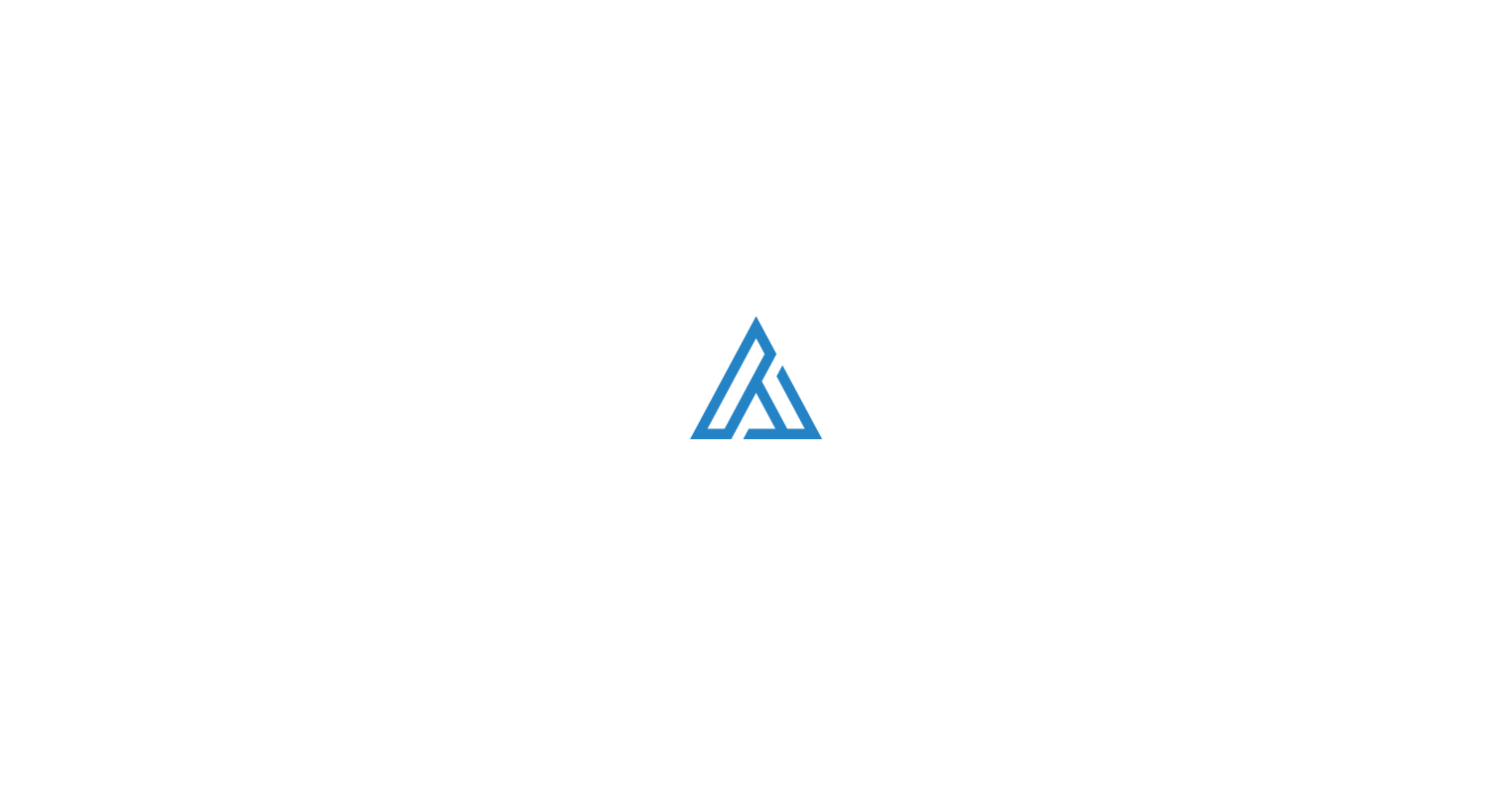
scroll to position [2504, 0]
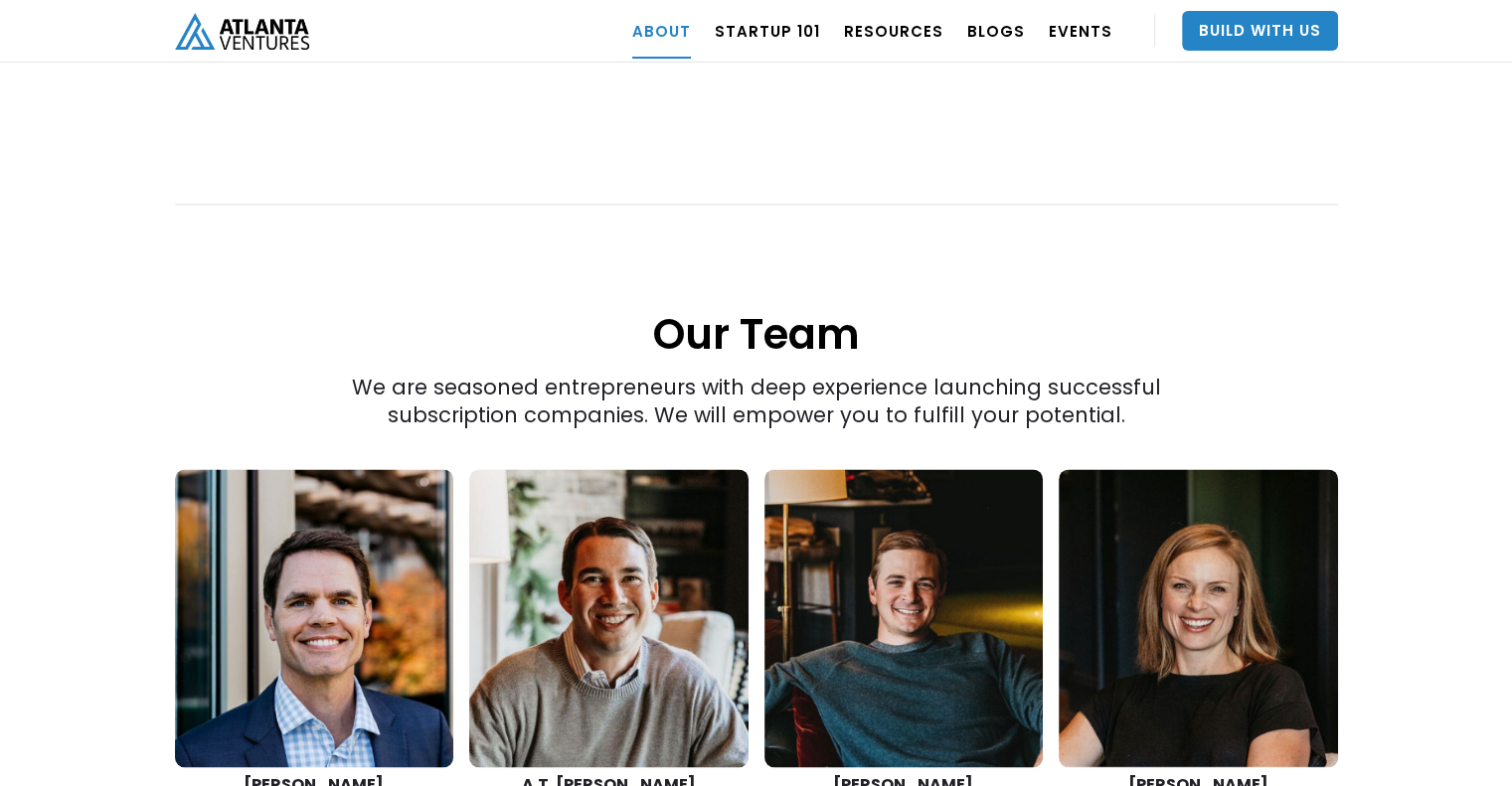
click at [242, 44] on img "home" at bounding box center [242, 31] width 134 height 37
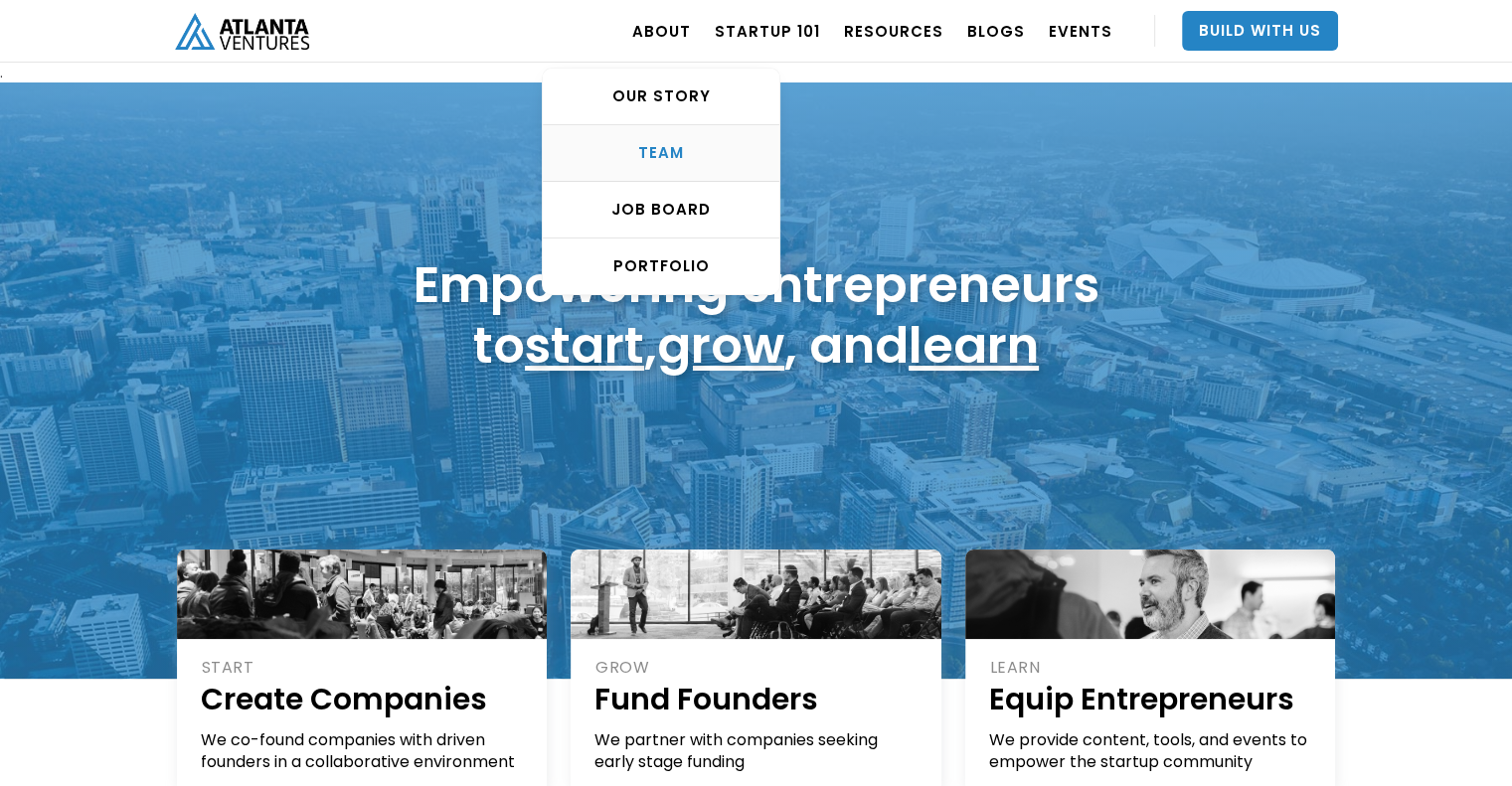
click at [681, 162] on div "TEAM" at bounding box center [661, 153] width 237 height 20
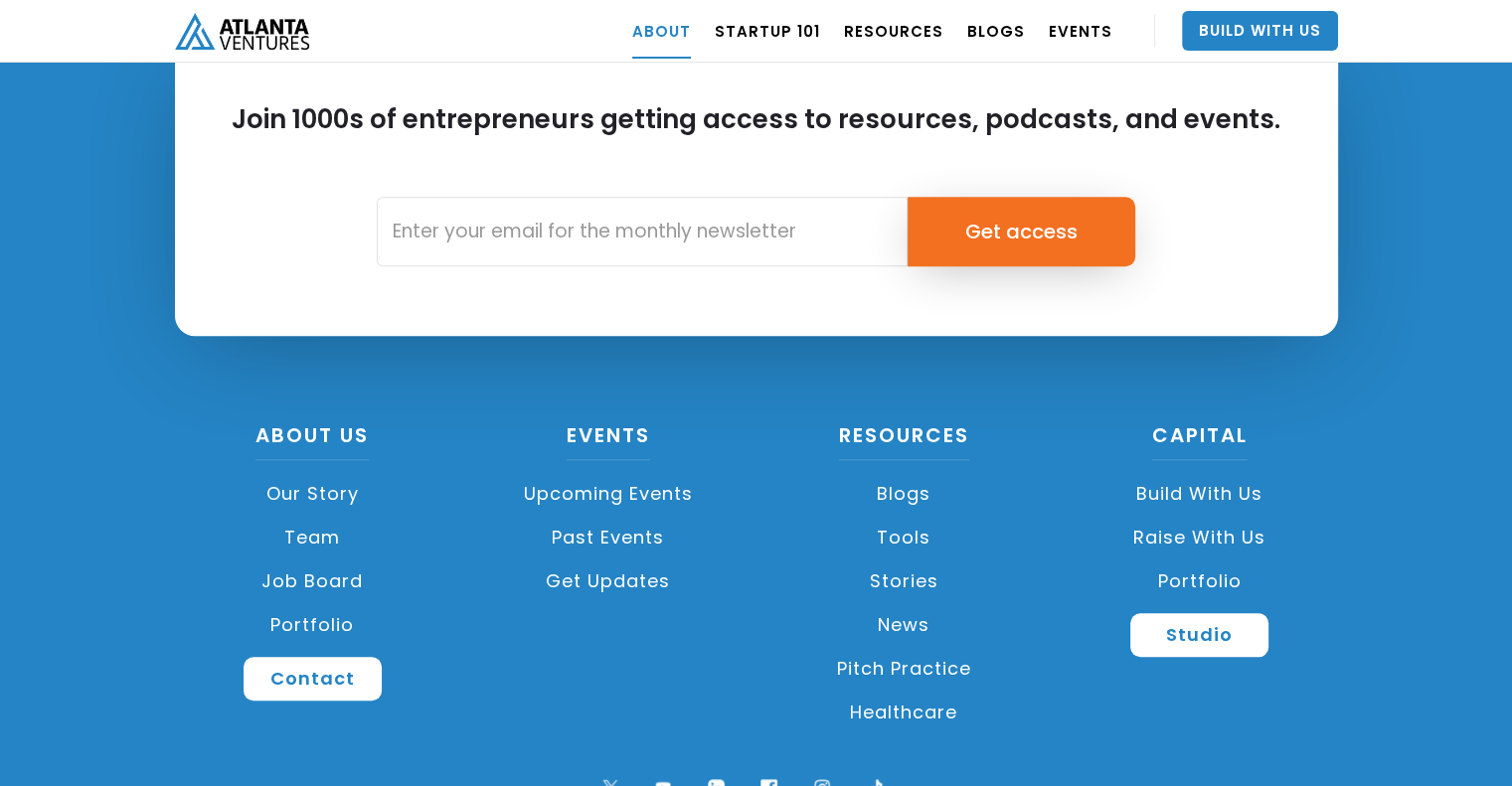
click at [309, 515] on link "Team" at bounding box center [313, 537] width 277 height 44
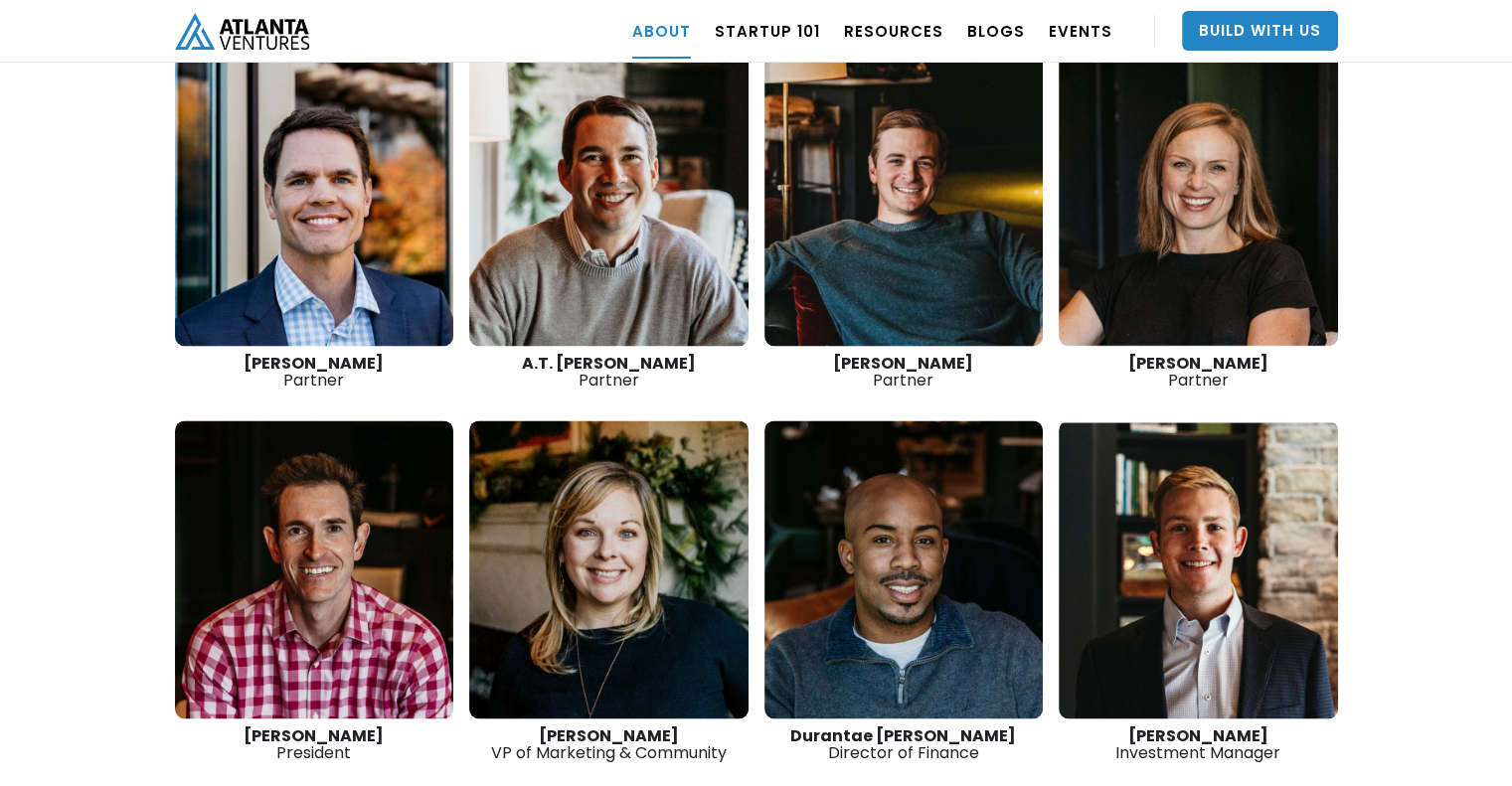
scroll to position [2894, 0]
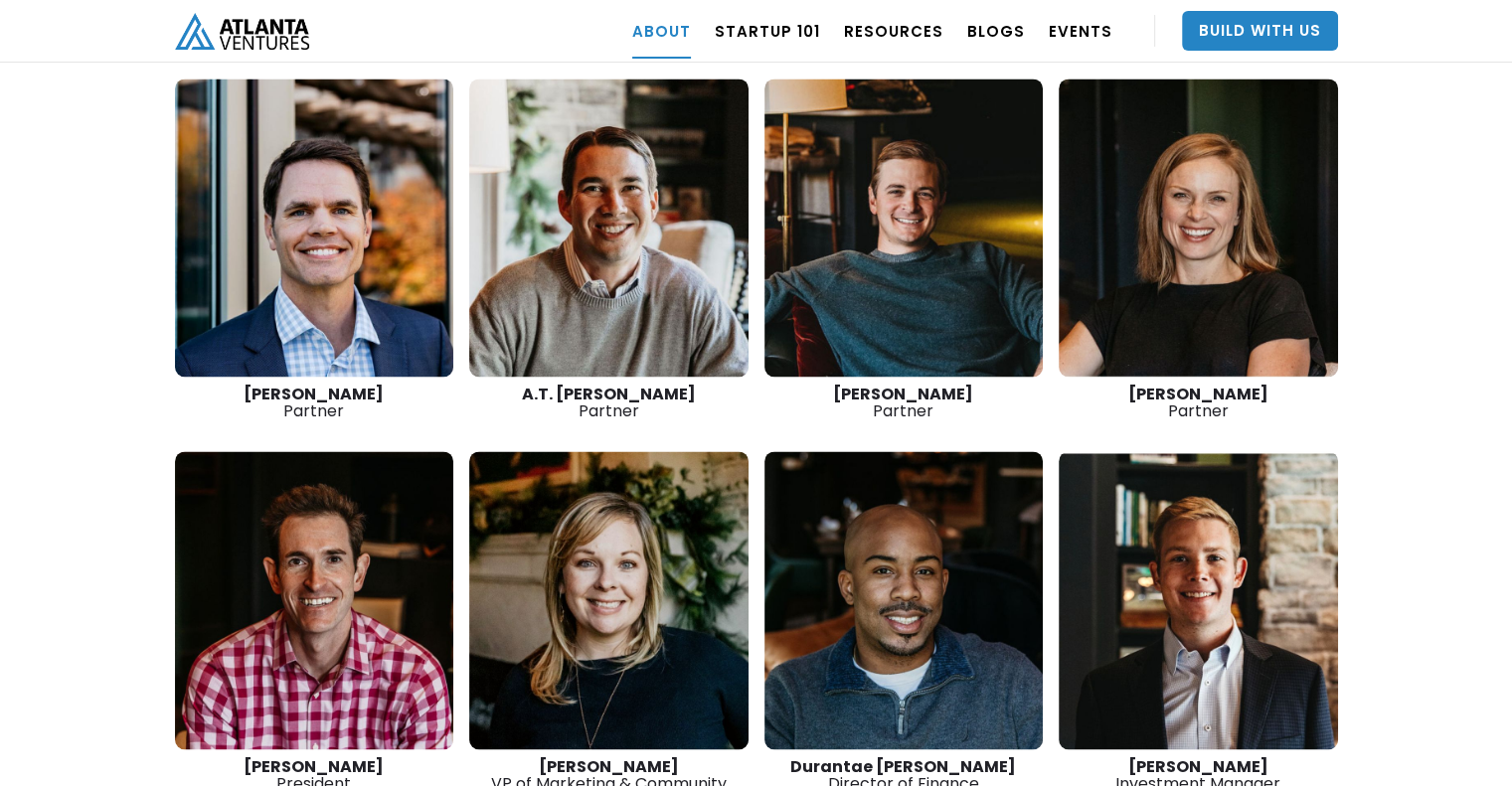
click at [956, 231] on link at bounding box center [904, 228] width 280 height 298
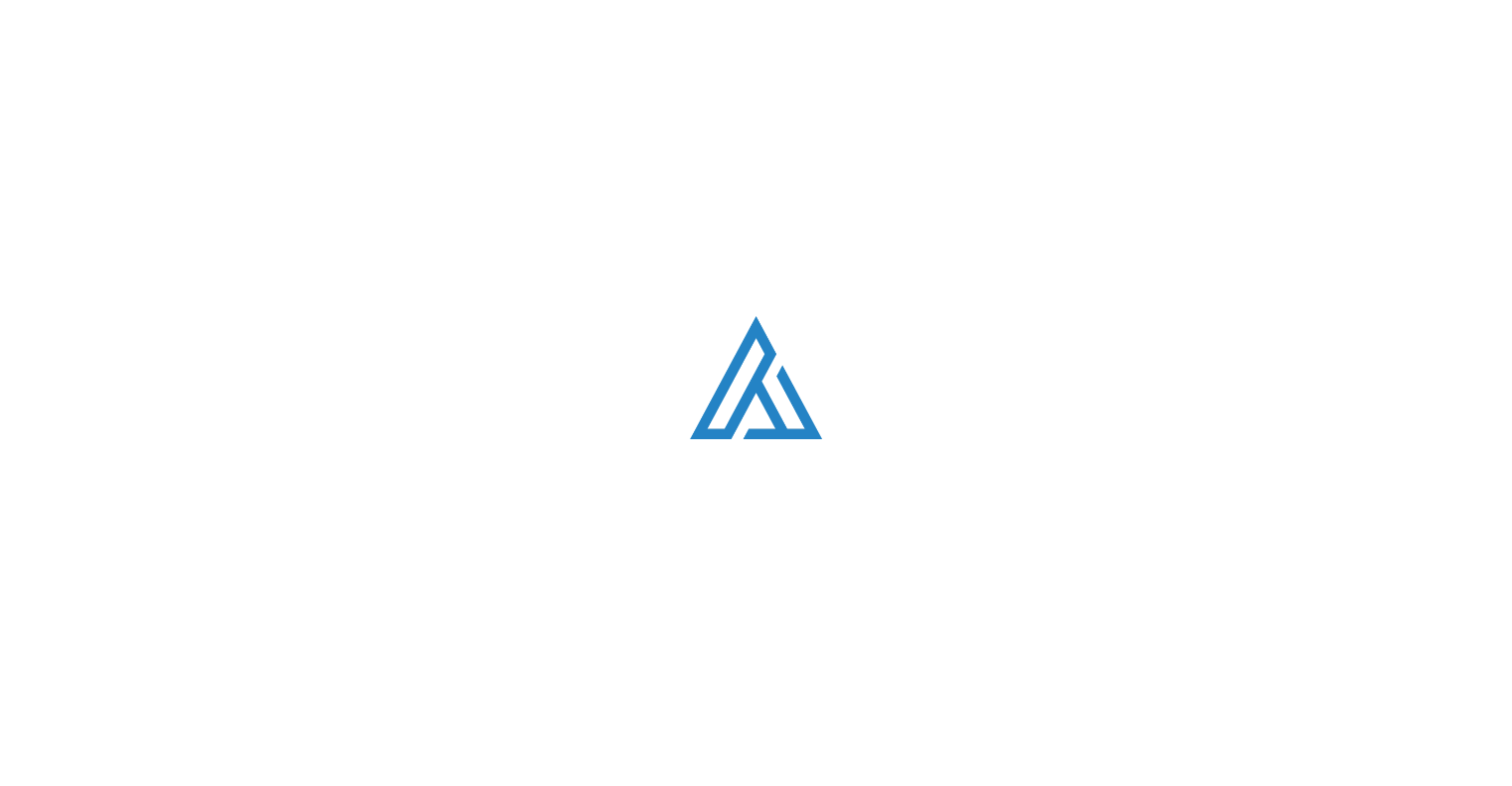
scroll to position [2894, 0]
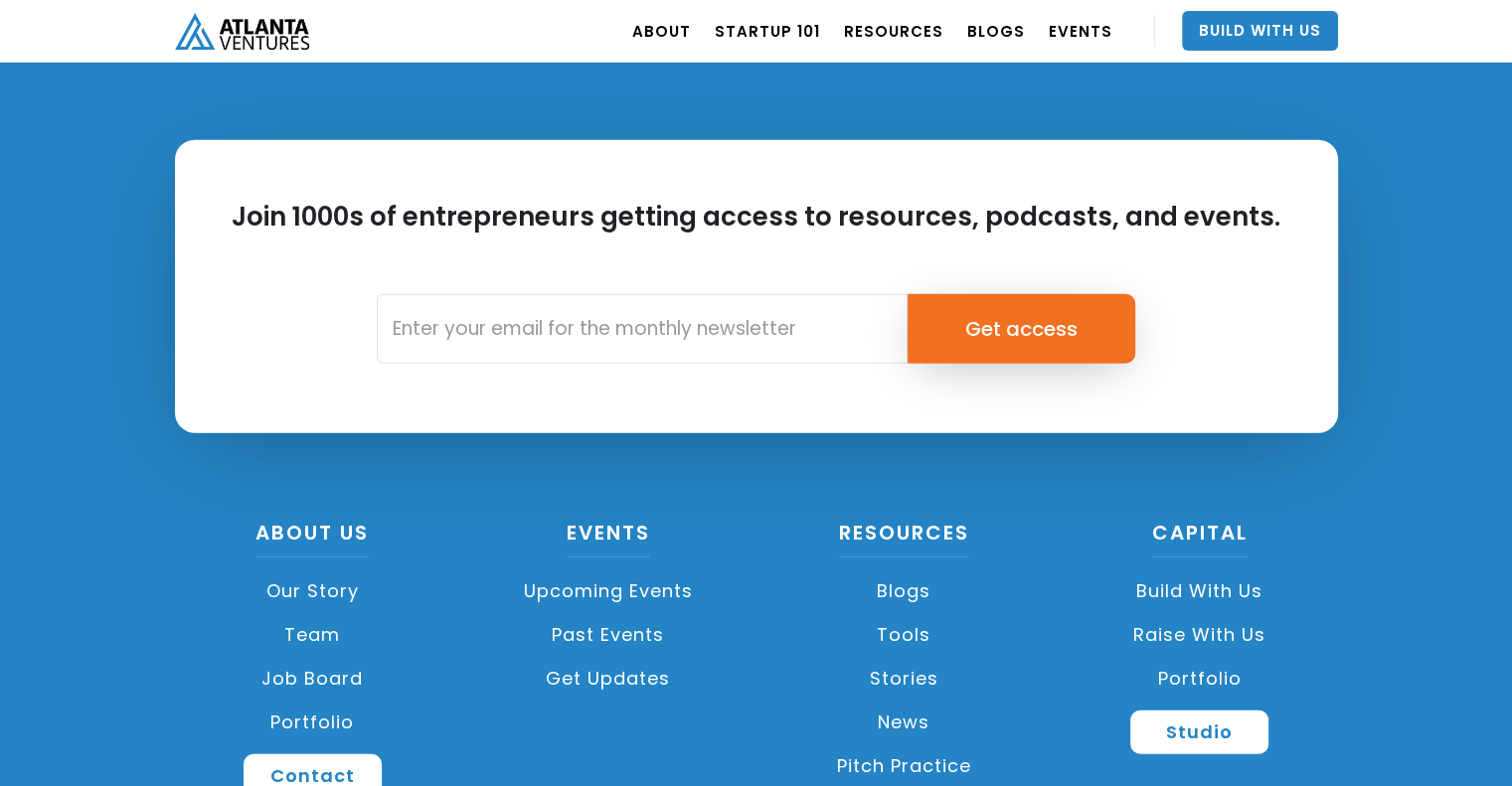
scroll to position [4760, 0]
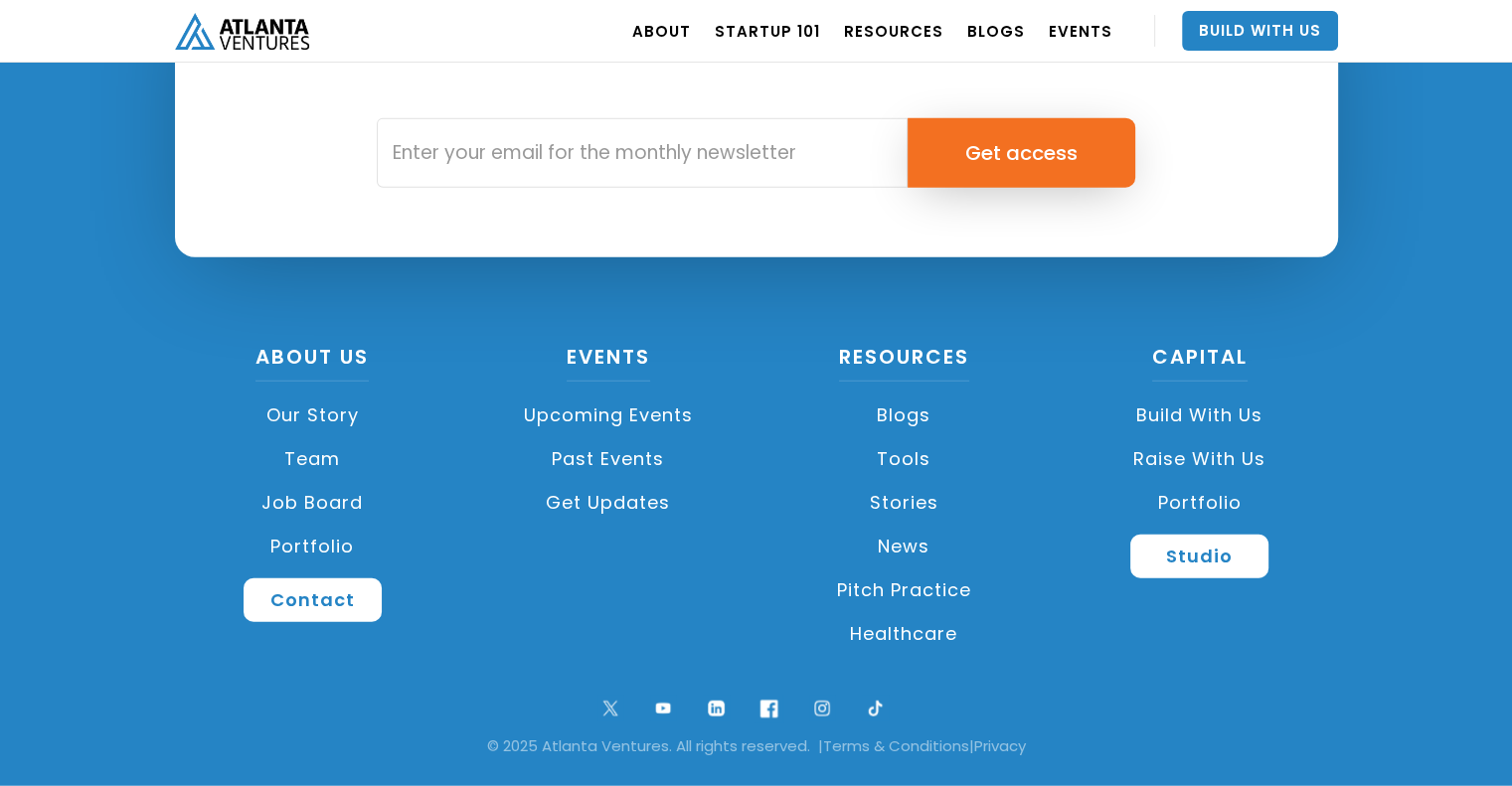
click at [763, 713] on img at bounding box center [769, 708] width 28 height 28
